Goal: Task Accomplishment & Management: Manage account settings

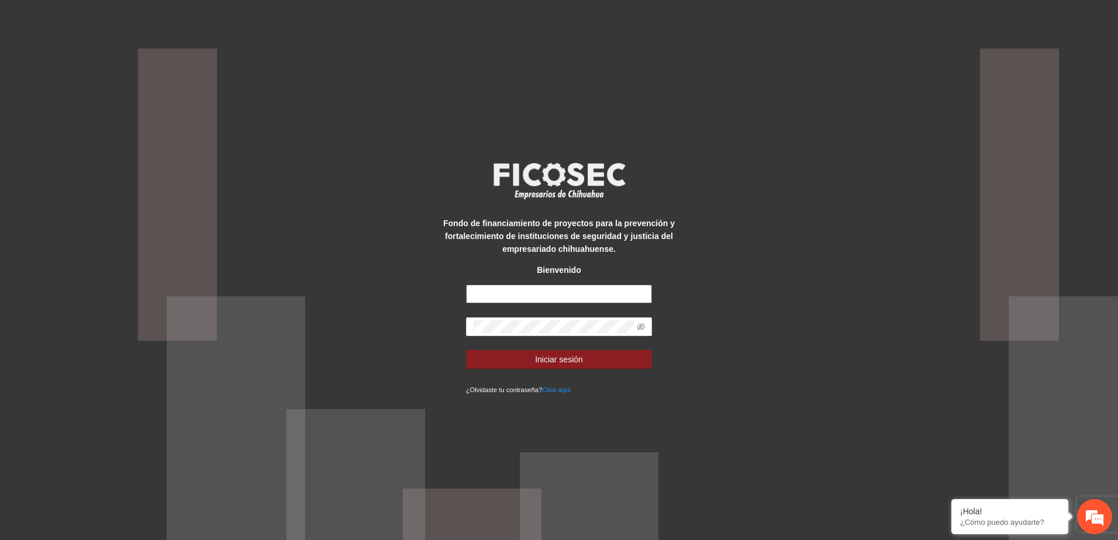
click at [556, 297] on input "text" at bounding box center [559, 294] width 187 height 19
type input "**********"
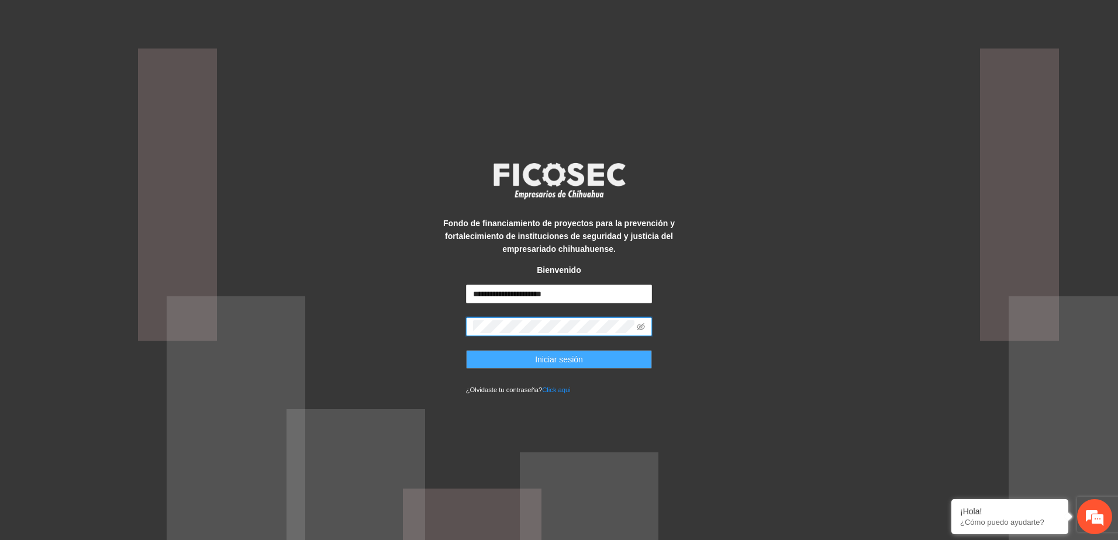
click at [599, 362] on button "Iniciar sesión" at bounding box center [559, 359] width 187 height 19
click at [405, 326] on div "**********" at bounding box center [559, 270] width 1118 height 540
click at [577, 362] on span "Iniciar sesión" at bounding box center [559, 359] width 48 height 13
click at [642, 326] on icon "eye-invisible" at bounding box center [641, 326] width 8 height 7
click at [583, 359] on button "Iniciar sesión" at bounding box center [559, 359] width 187 height 19
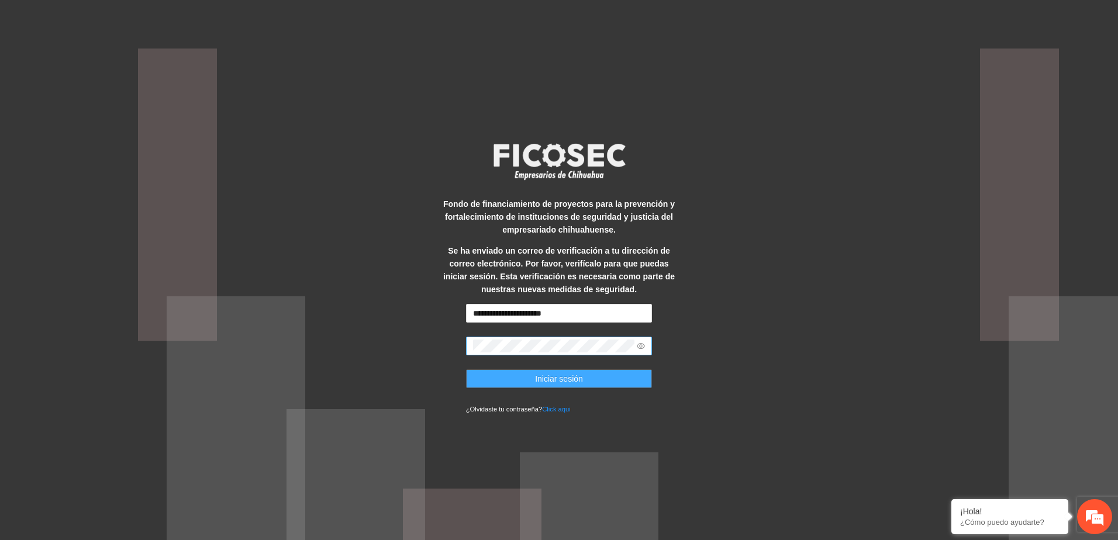
click at [534, 378] on button "Iniciar sesión" at bounding box center [559, 379] width 187 height 19
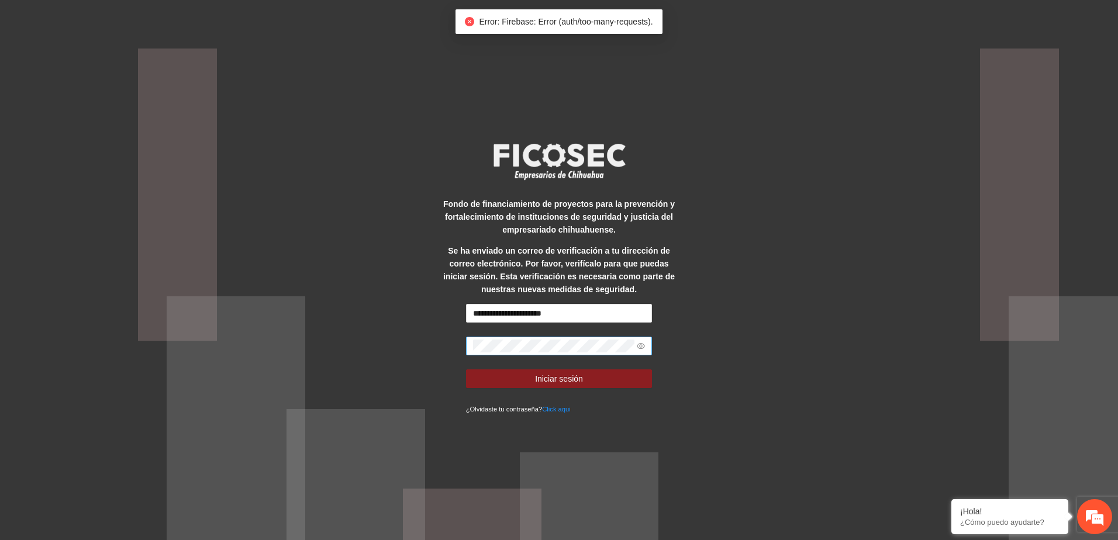
click at [569, 337] on span at bounding box center [559, 346] width 187 height 19
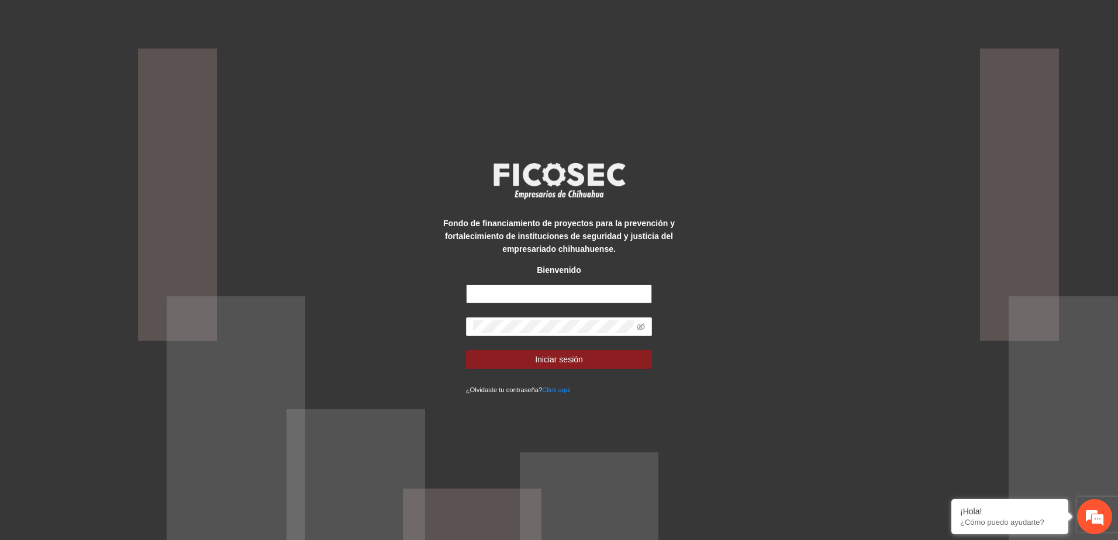
click at [546, 294] on input "text" at bounding box center [559, 294] width 187 height 19
type input "**********"
click at [642, 323] on icon "eye-invisible" at bounding box center [641, 327] width 8 height 8
click at [605, 357] on button "Iniciar sesión" at bounding box center [559, 359] width 187 height 19
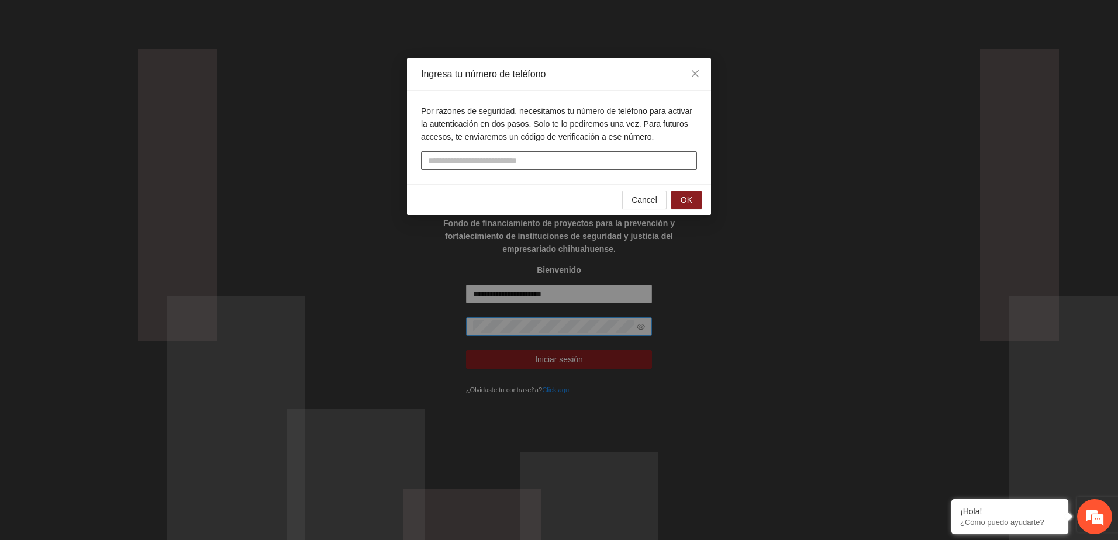
click at [489, 163] on input "tel" at bounding box center [559, 160] width 276 height 19
click at [499, 165] on input "tel" at bounding box center [559, 160] width 276 height 19
type input "**********"
click at [693, 200] on button "OK" at bounding box center [686, 200] width 30 height 19
click at [547, 166] on input "text" at bounding box center [559, 160] width 276 height 19
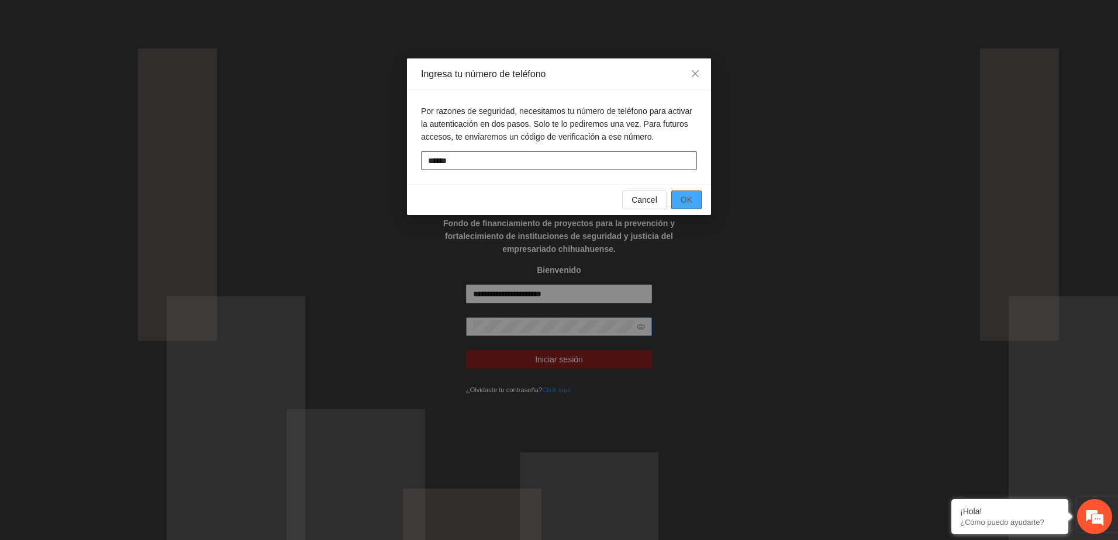
type input "******"
click at [691, 203] on span "OK" at bounding box center [687, 200] width 12 height 13
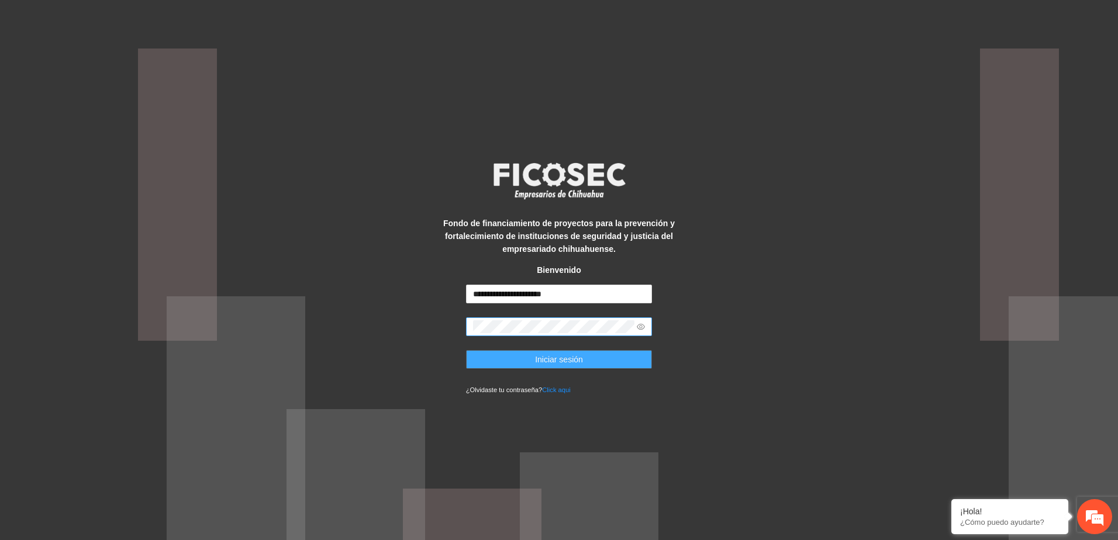
click at [595, 361] on button "Iniciar sesión" at bounding box center [559, 359] width 187 height 19
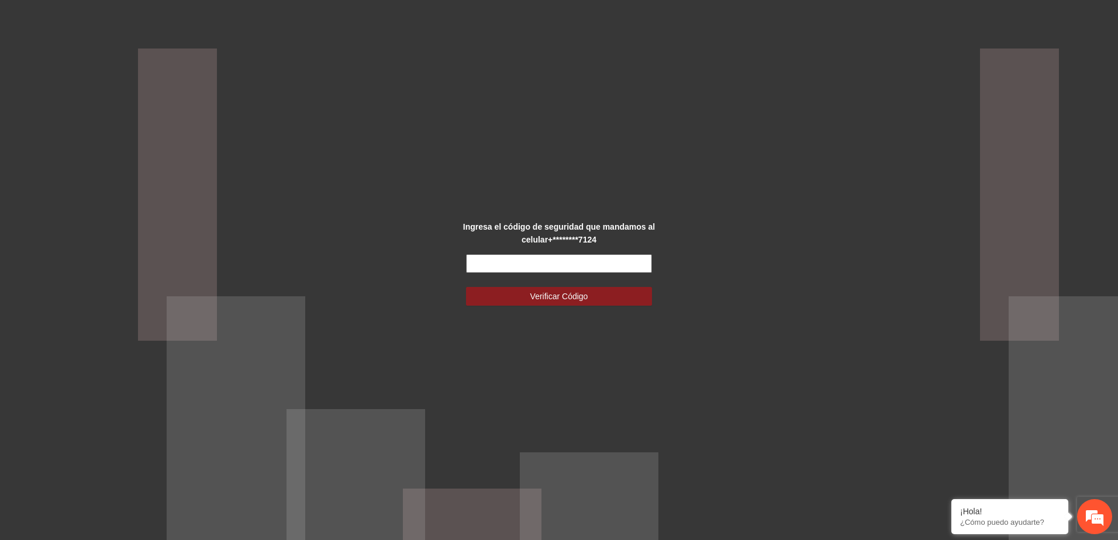
click at [564, 264] on input "text" at bounding box center [559, 263] width 187 height 19
type input "******"
click at [560, 295] on span "Verificar Código" at bounding box center [560, 296] width 58 height 13
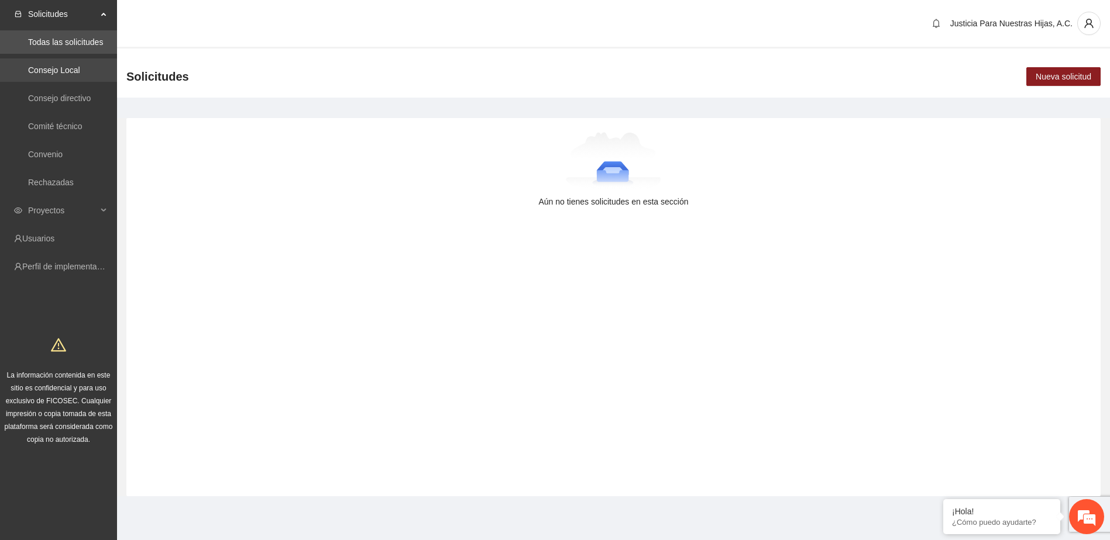
click at [70, 68] on link "Consejo Local" at bounding box center [54, 70] width 52 height 9
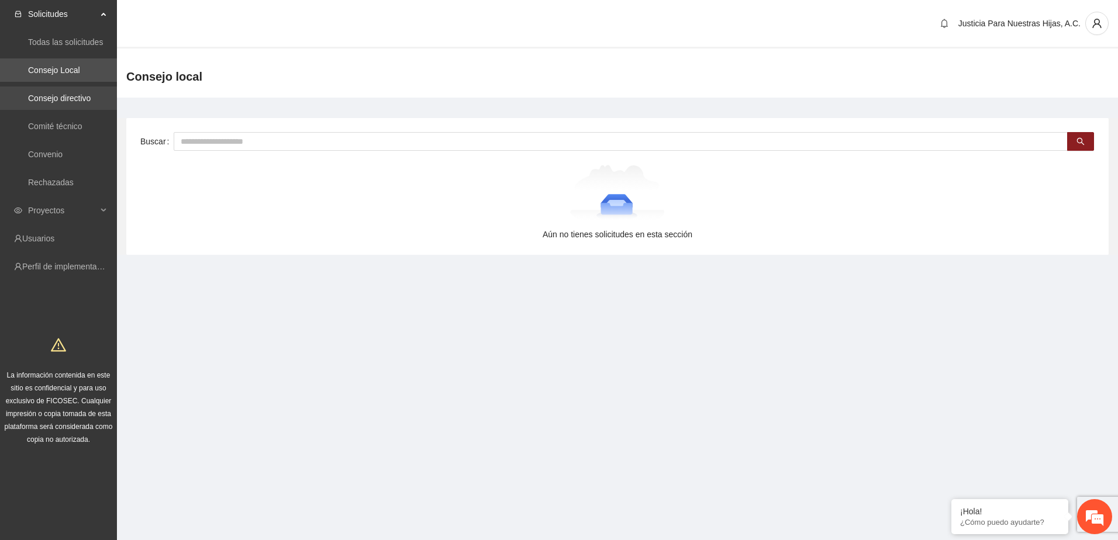
click at [65, 102] on link "Consejo directivo" at bounding box center [59, 98] width 63 height 9
click at [70, 131] on link "Comité técnico" at bounding box center [55, 126] width 54 height 9
click at [68, 212] on span "Proyectos" at bounding box center [62, 210] width 69 height 23
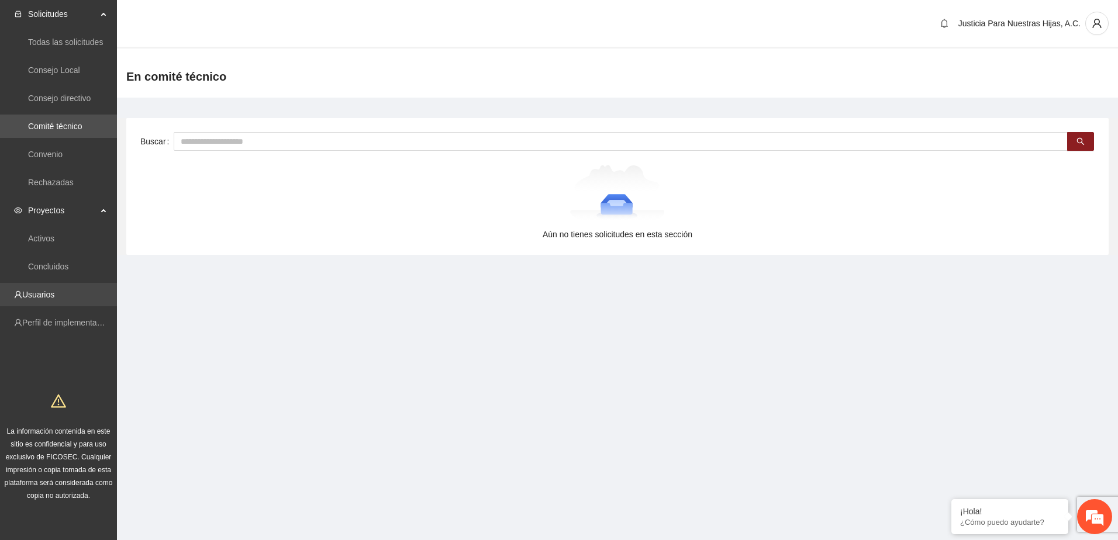
click at [43, 298] on link "Usuarios" at bounding box center [38, 294] width 32 height 9
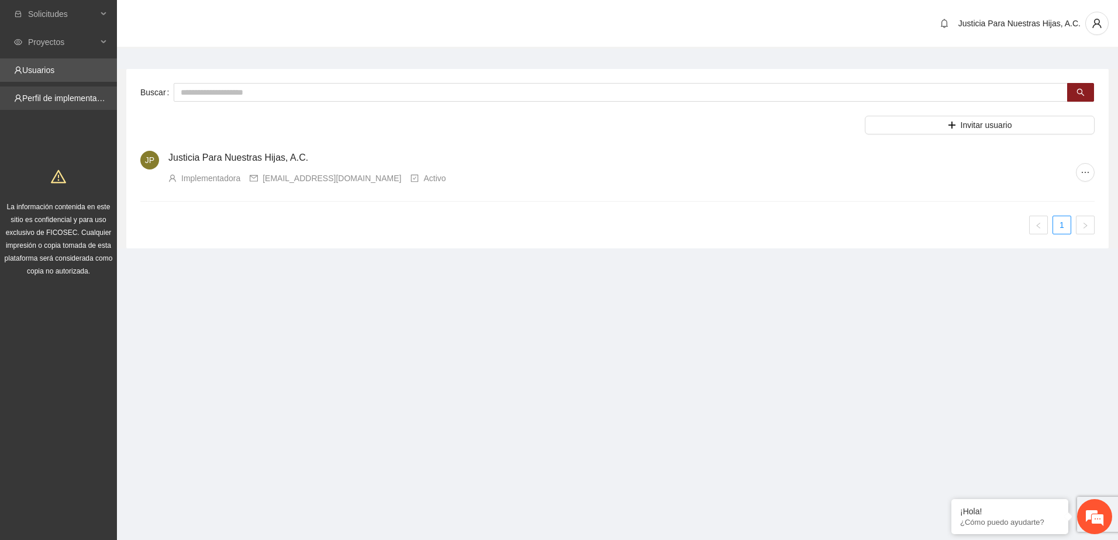
click at [75, 97] on link "Perfil de implementadora" at bounding box center [67, 98] width 91 height 9
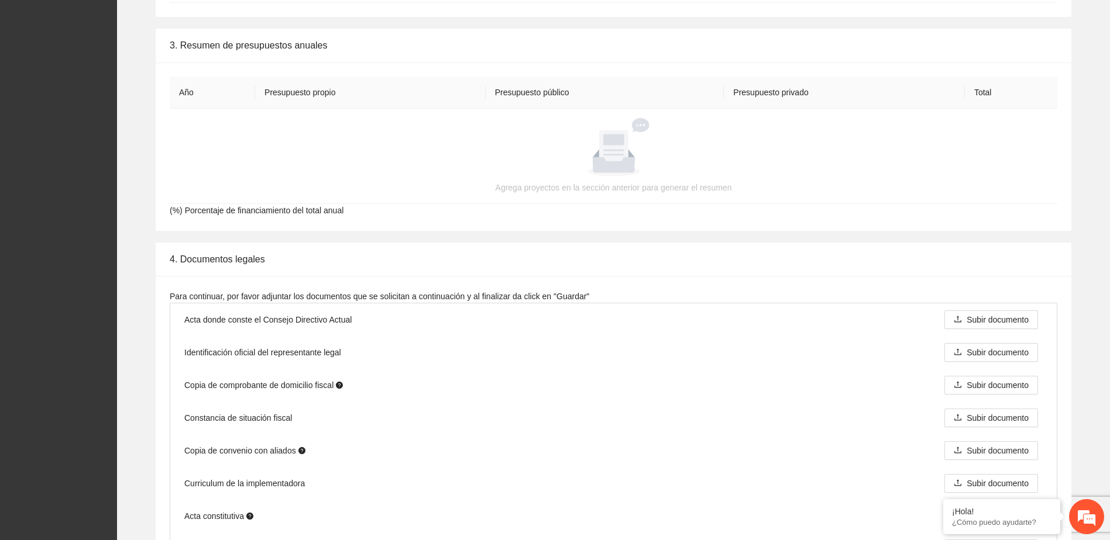
scroll to position [1328, 0]
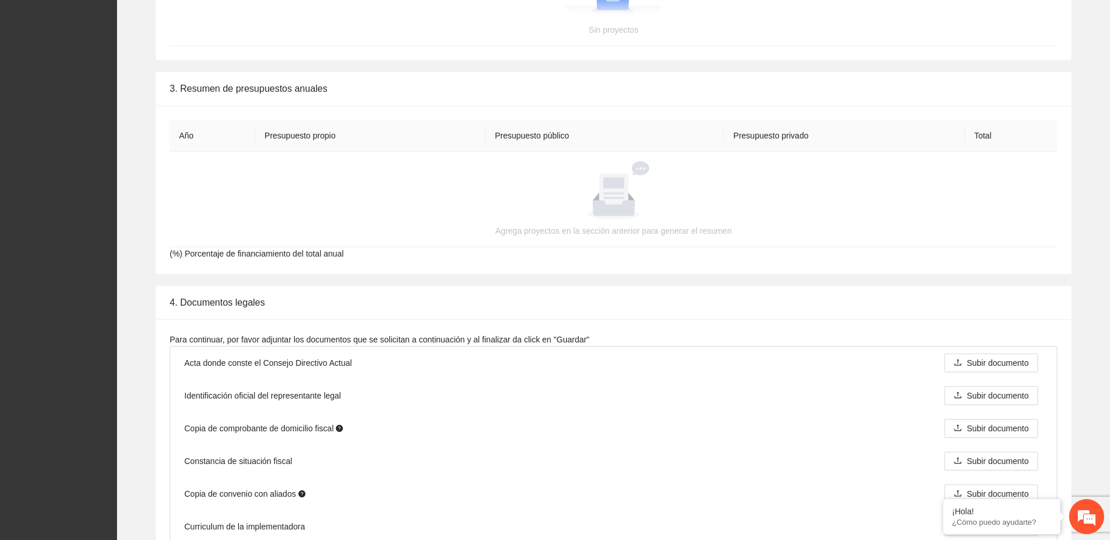
click at [194, 181] on div at bounding box center [613, 190] width 859 height 58
drag, startPoint x: 288, startPoint y: 157, endPoint x: 319, endPoint y: 157, distance: 31.0
click at [289, 157] on td "Agrega proyectos en la sección anterior para generar el resumen" at bounding box center [613, 199] width 887 height 95
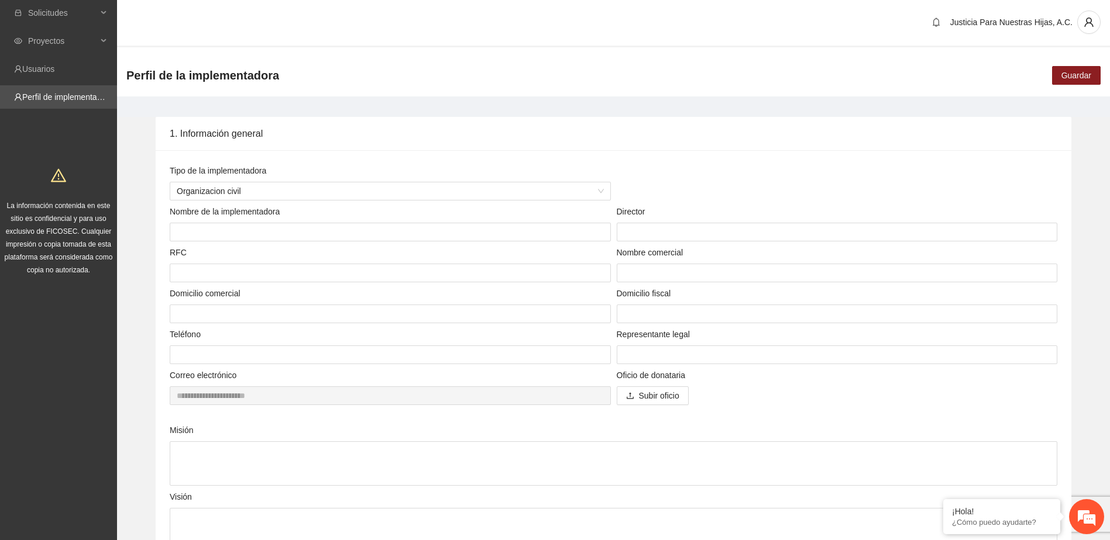
scroll to position [0, 0]
click at [66, 12] on span "Solicitudes" at bounding box center [62, 13] width 69 height 23
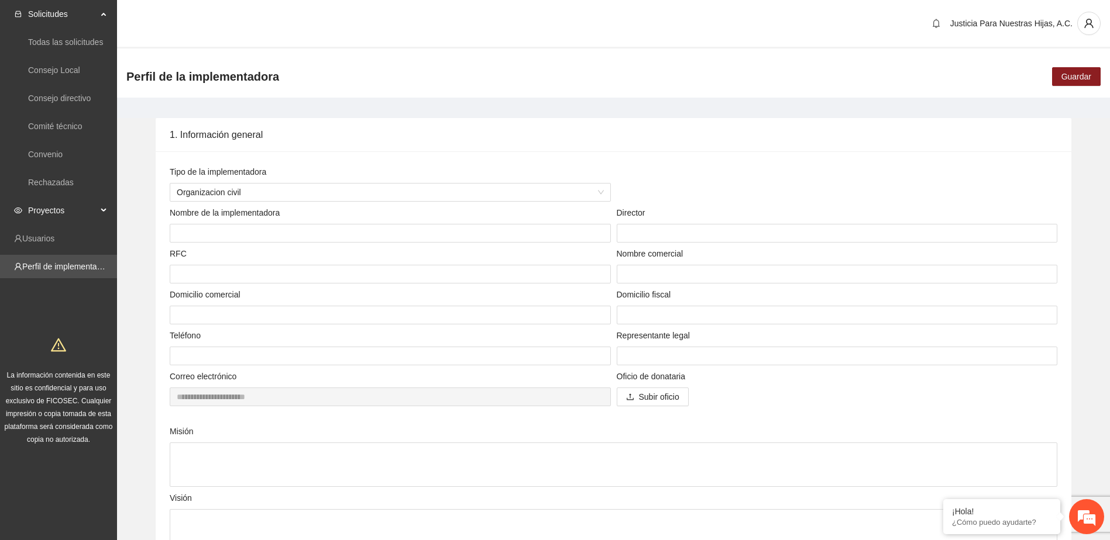
click at [56, 207] on span "Proyectos" at bounding box center [62, 210] width 69 height 23
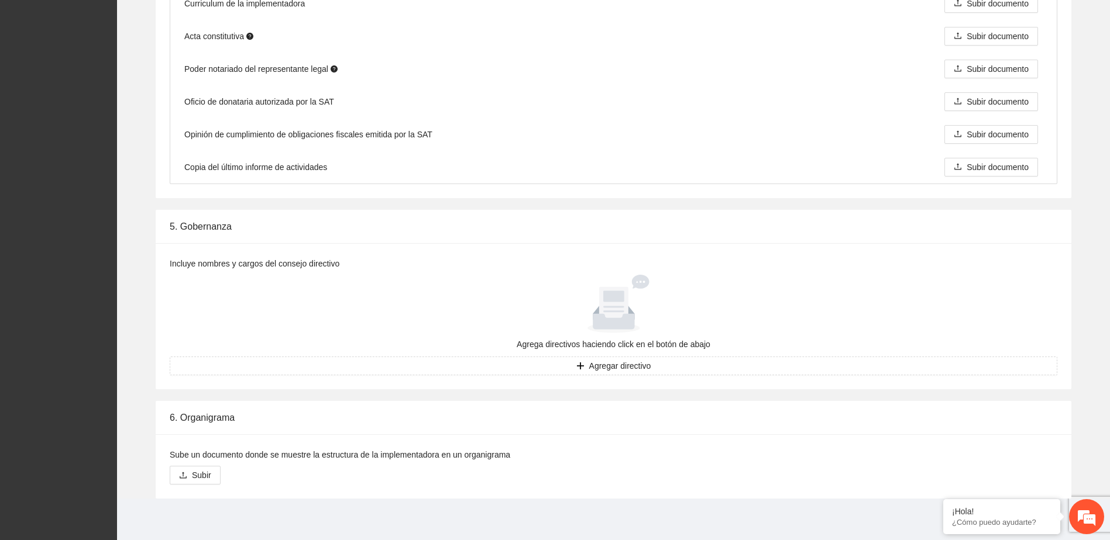
scroll to position [1854, 0]
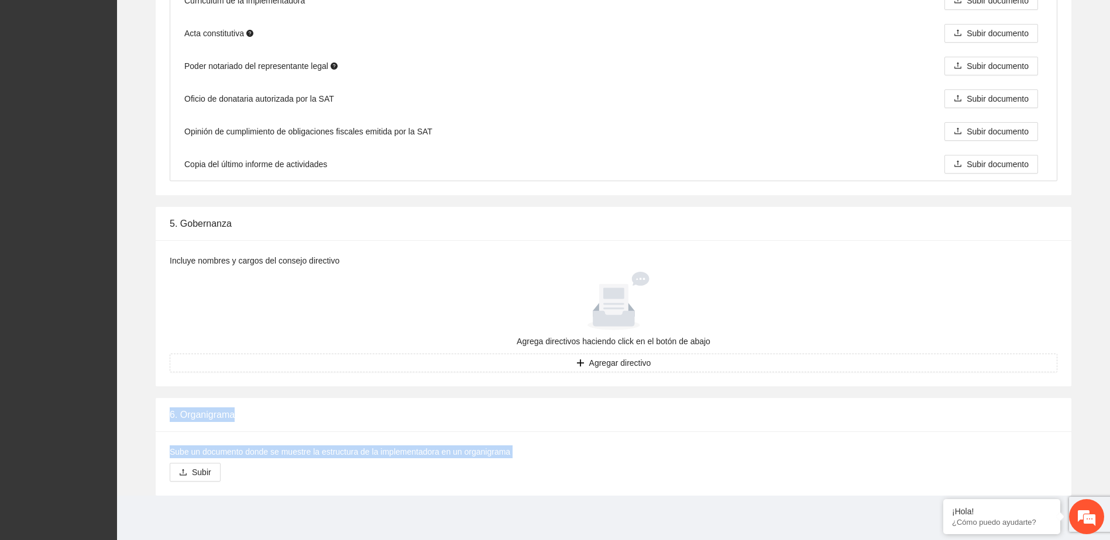
drag, startPoint x: 1085, startPoint y: 512, endPoint x: 1069, endPoint y: 338, distance: 175.1
drag, startPoint x: 1069, startPoint y: 338, endPoint x: 1039, endPoint y: 353, distance: 33.2
click at [1039, 353] on div "Agrega directivos haciendo click en el botón de abajo Agregar directivo" at bounding box center [613, 322] width 887 height 101
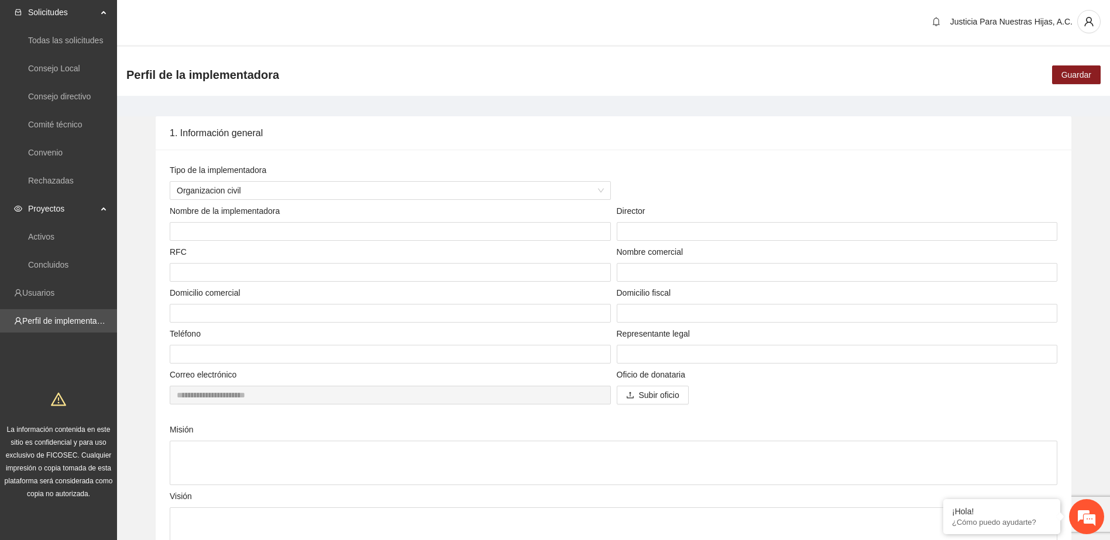
scroll to position [0, 0]
click at [1089, 24] on icon "user" at bounding box center [1088, 23] width 9 height 9
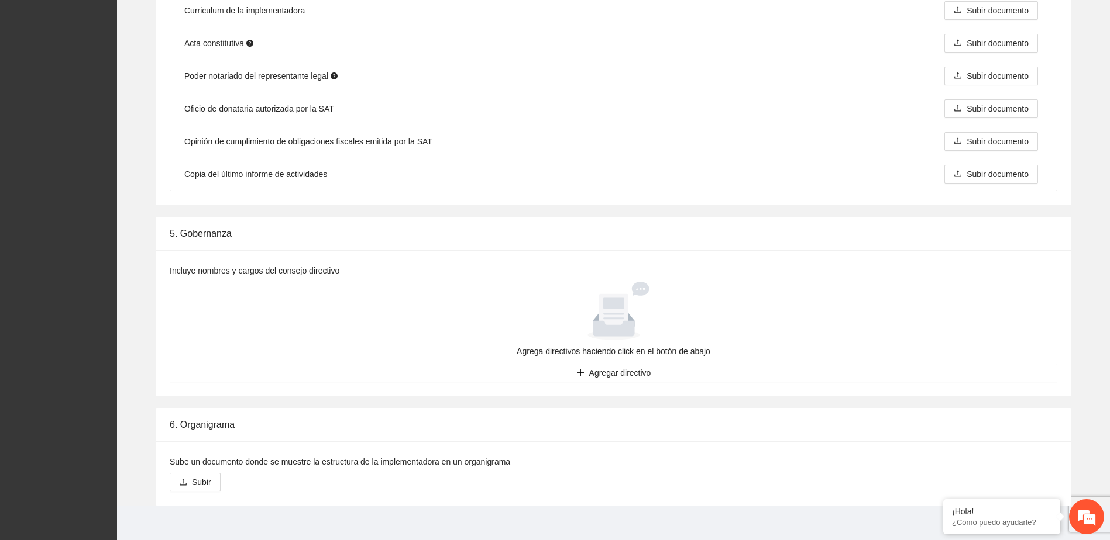
scroll to position [1854, 0]
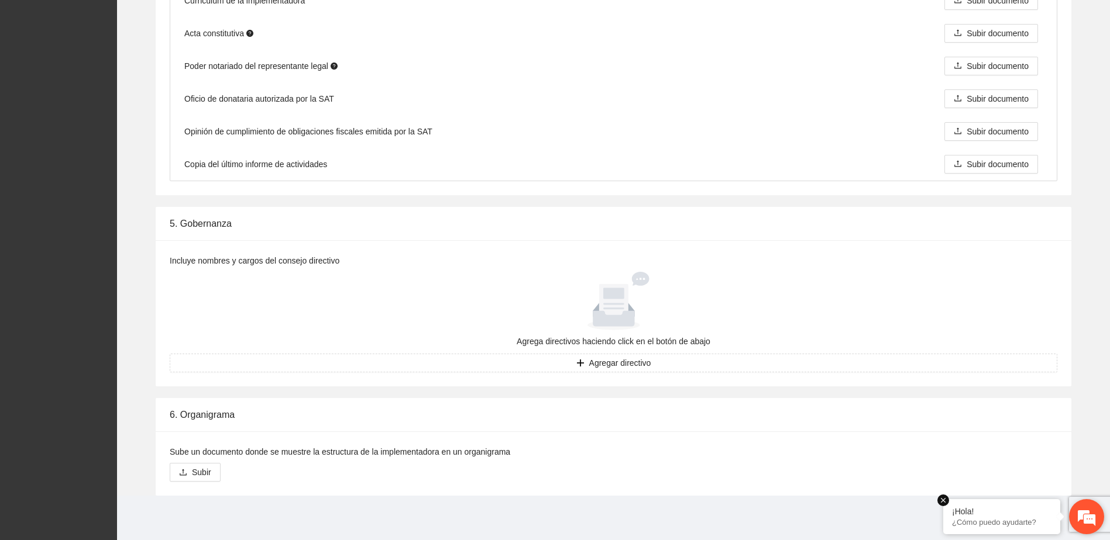
click at [941, 500] on em at bounding box center [943, 501] width 12 height 12
